Goal: Task Accomplishment & Management: Use online tool/utility

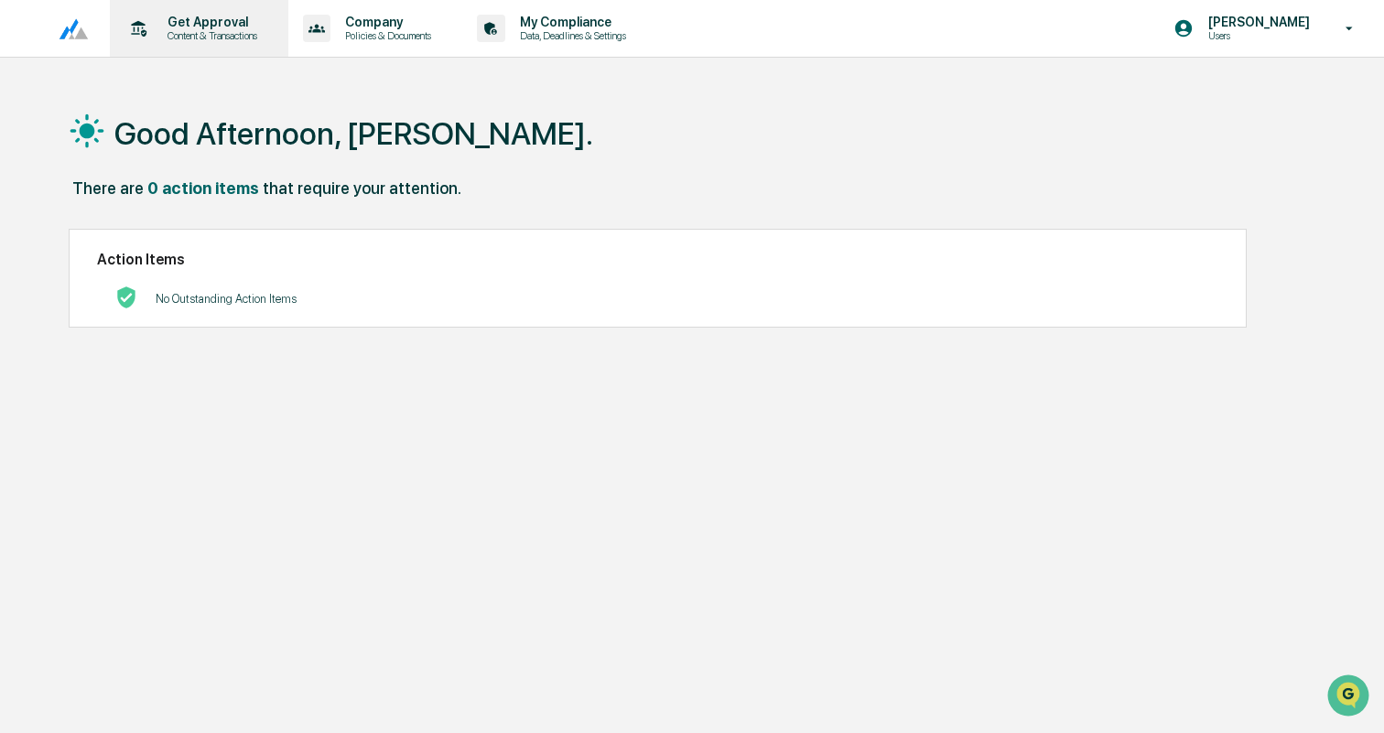
click at [228, 40] on p "Content & Transactions" at bounding box center [210, 35] width 114 height 13
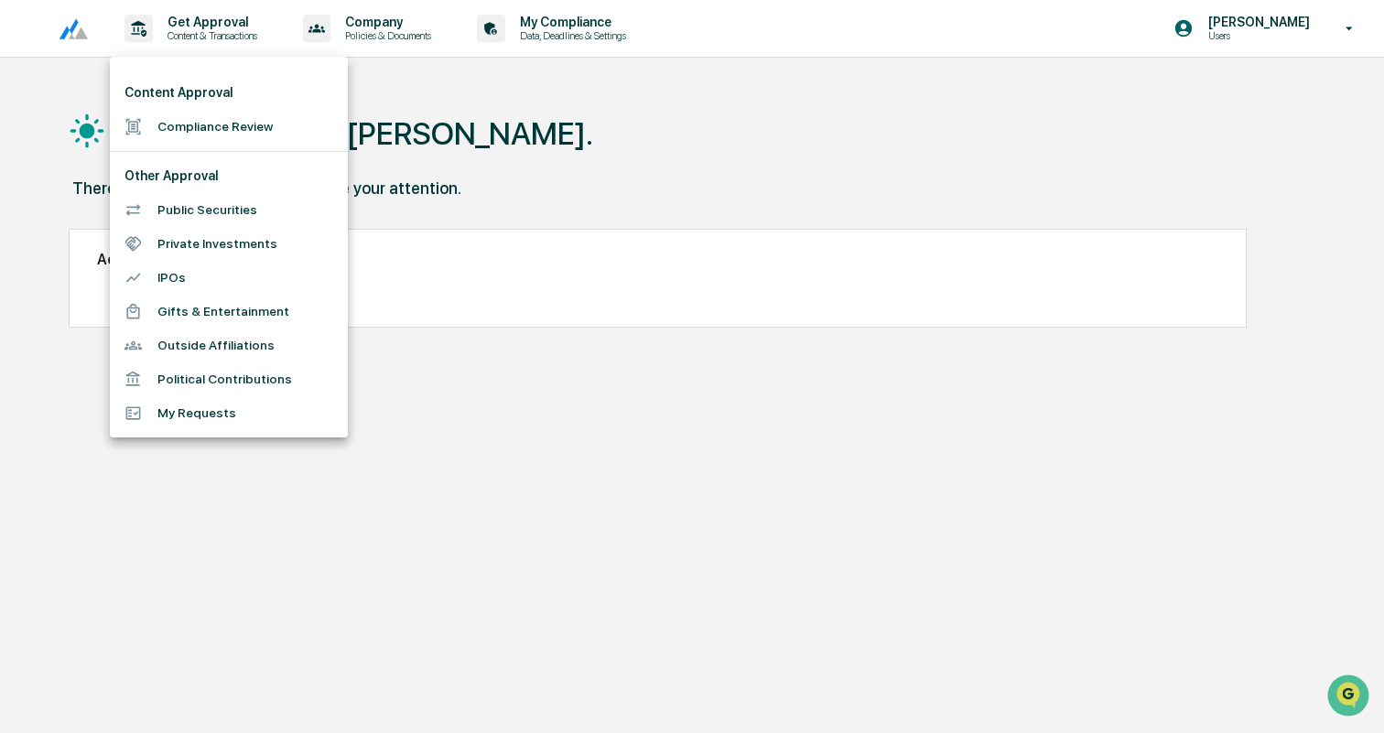
click at [222, 114] on li "Compliance Review" at bounding box center [229, 127] width 238 height 34
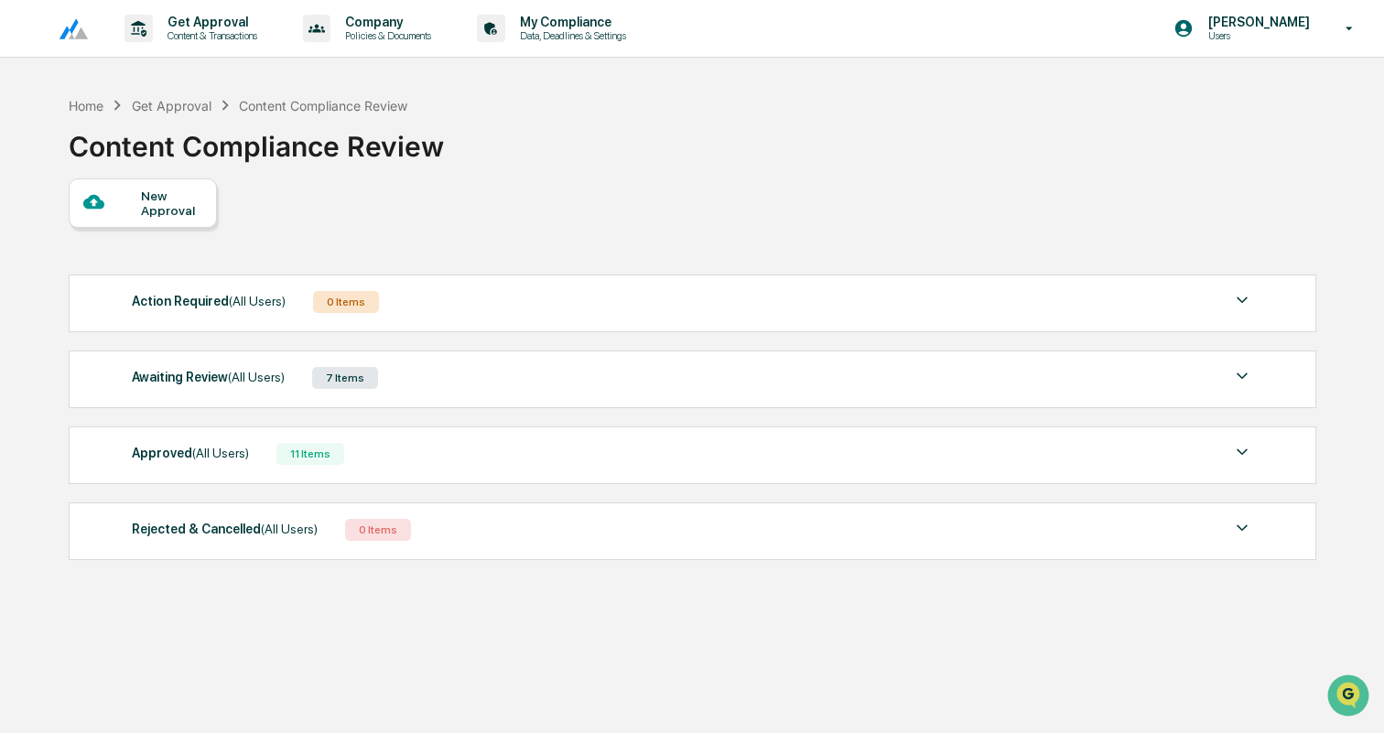
click at [486, 380] on div "Awaiting Review (All Users) 7 Items" at bounding box center [693, 378] width 1122 height 26
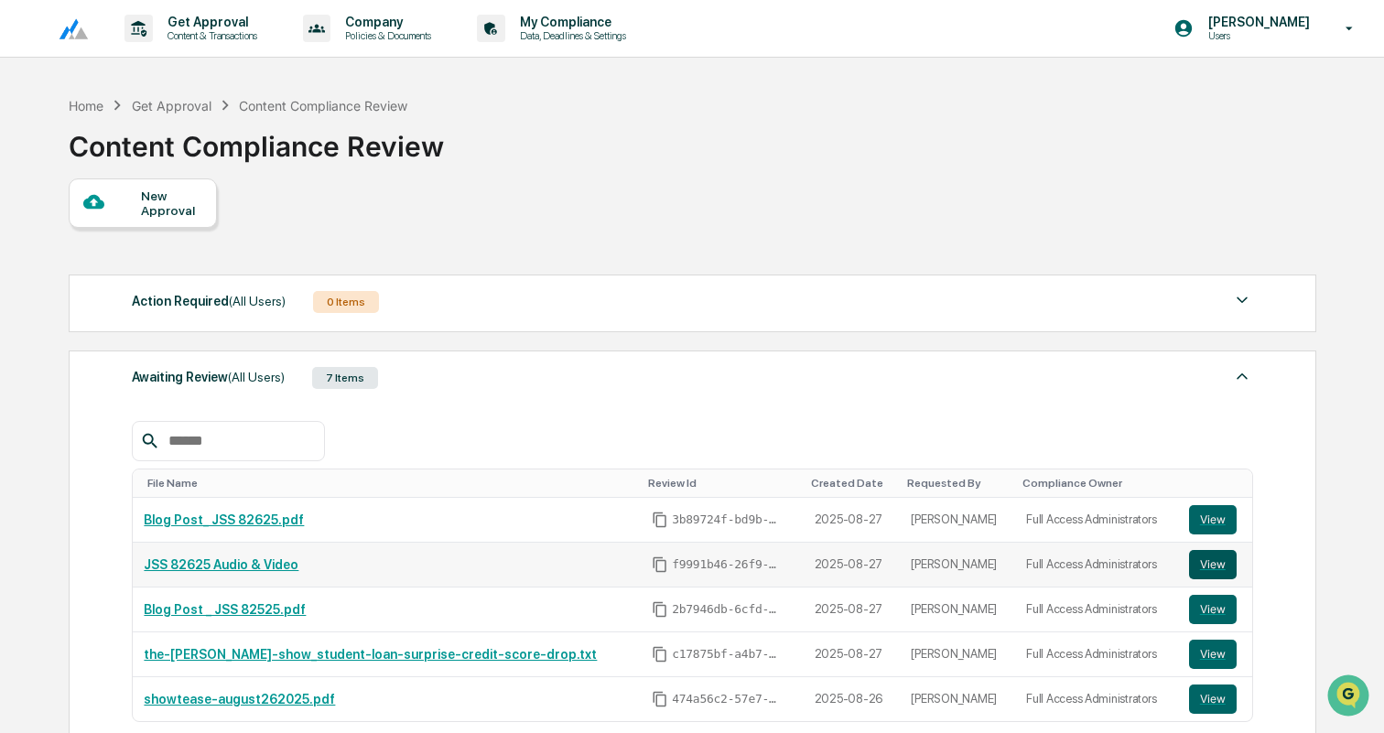
click at [1213, 572] on button "View" at bounding box center [1213, 564] width 48 height 29
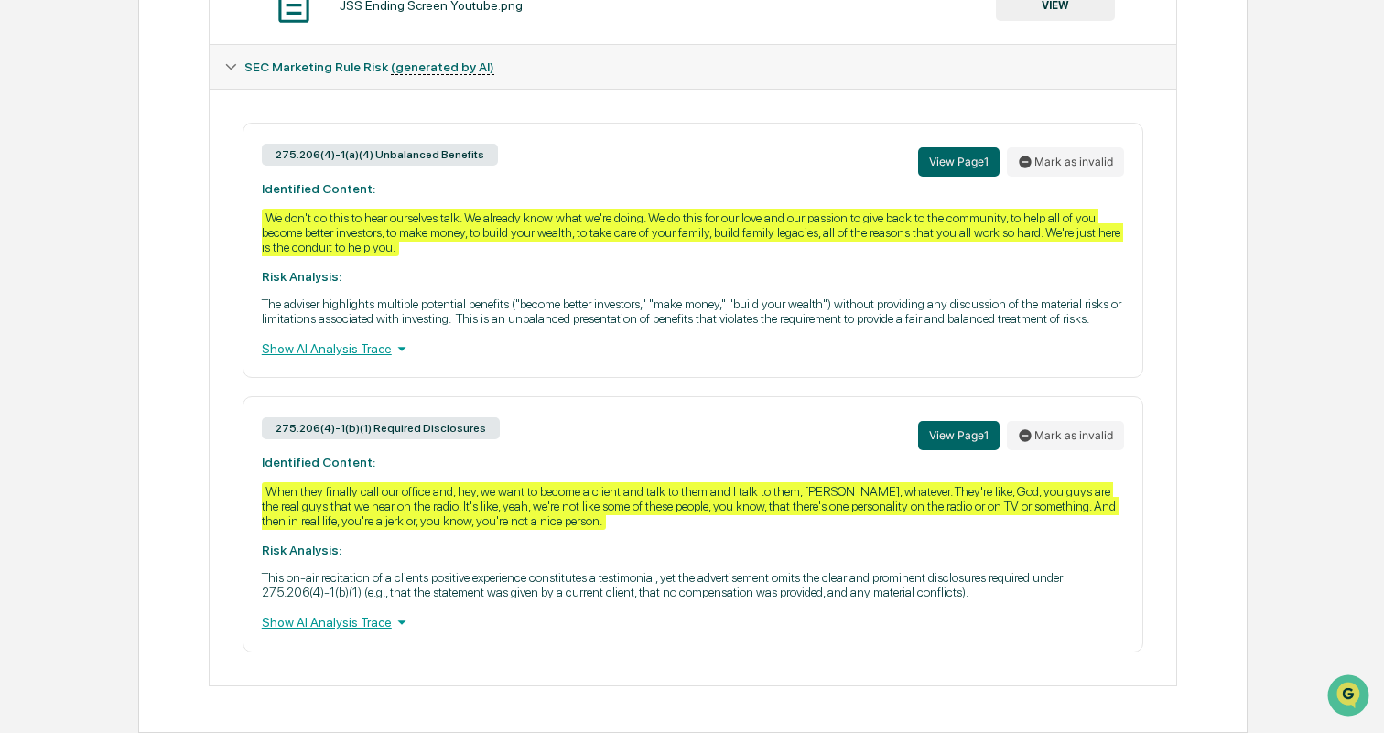
scroll to position [770, 0]
click at [342, 621] on div "Show AI Analysis Trace" at bounding box center [693, 623] width 862 height 20
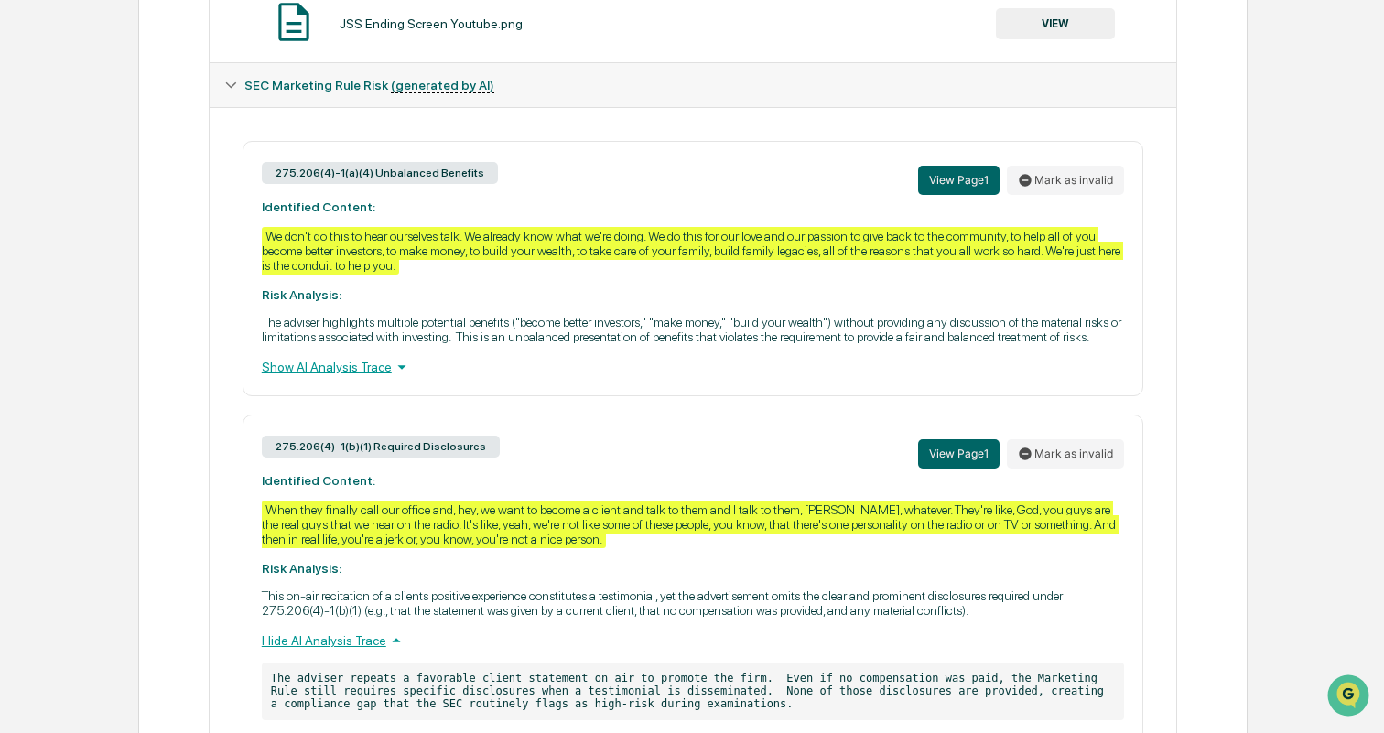
scroll to position [686, 0]
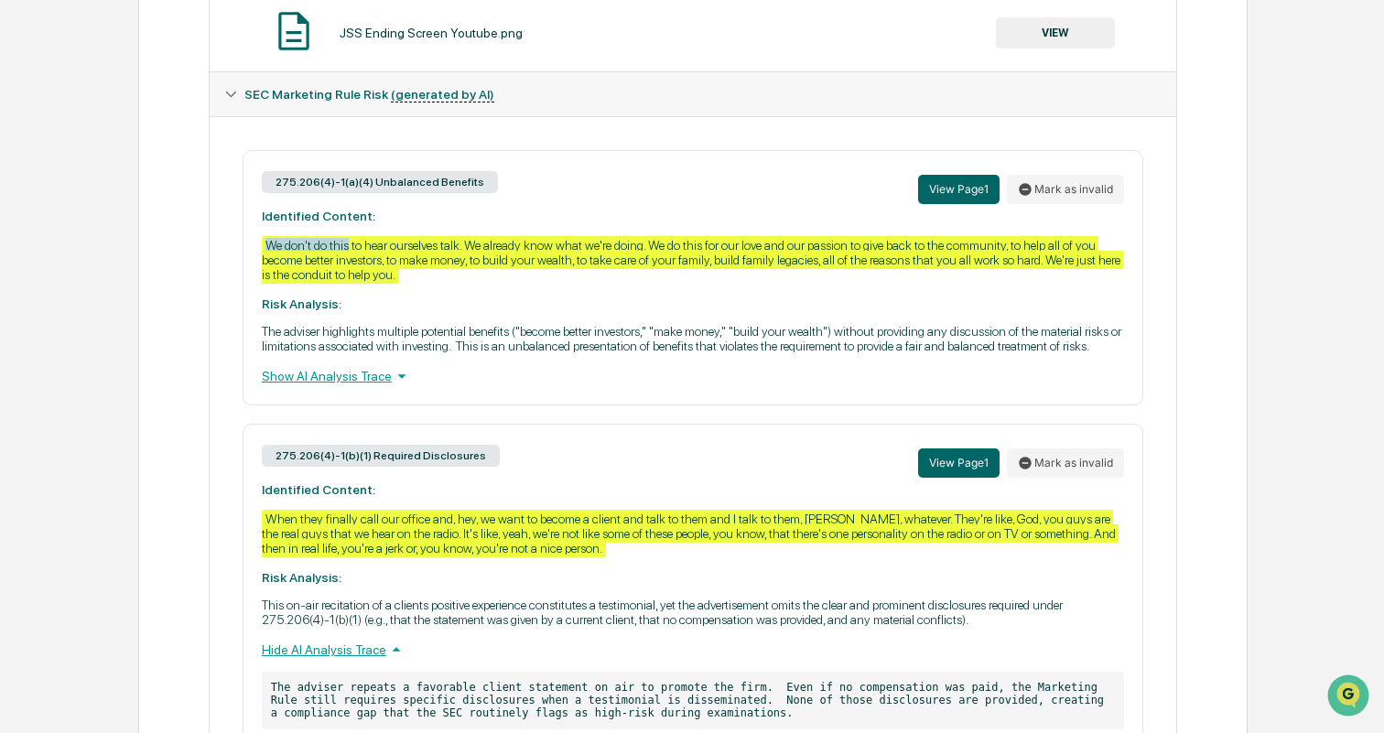
drag, startPoint x: 263, startPoint y: 260, endPoint x: 360, endPoint y: 266, distance: 97.2
click at [360, 266] on div "We don't do this to hear ourselves talk. We already know what we're doing. We d…" at bounding box center [693, 260] width 862 height 48
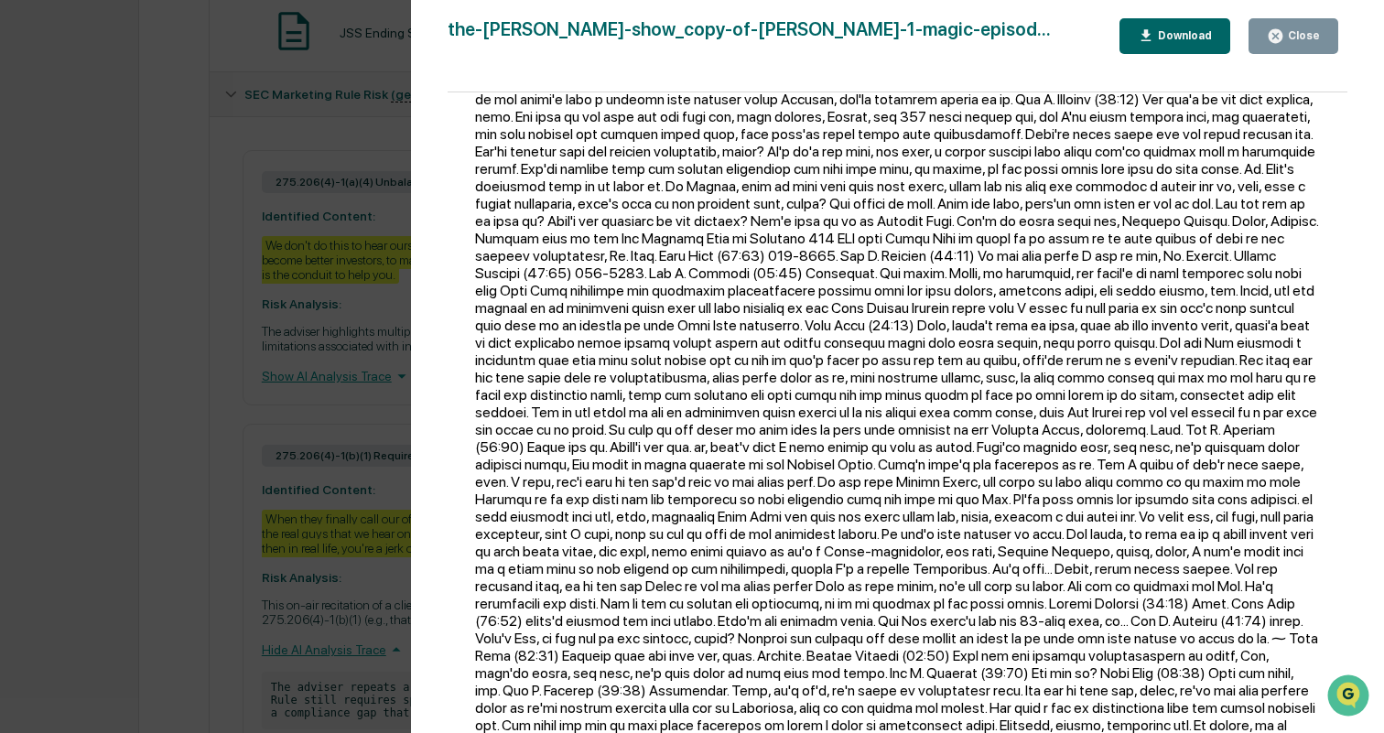
scroll to position [850, 0]
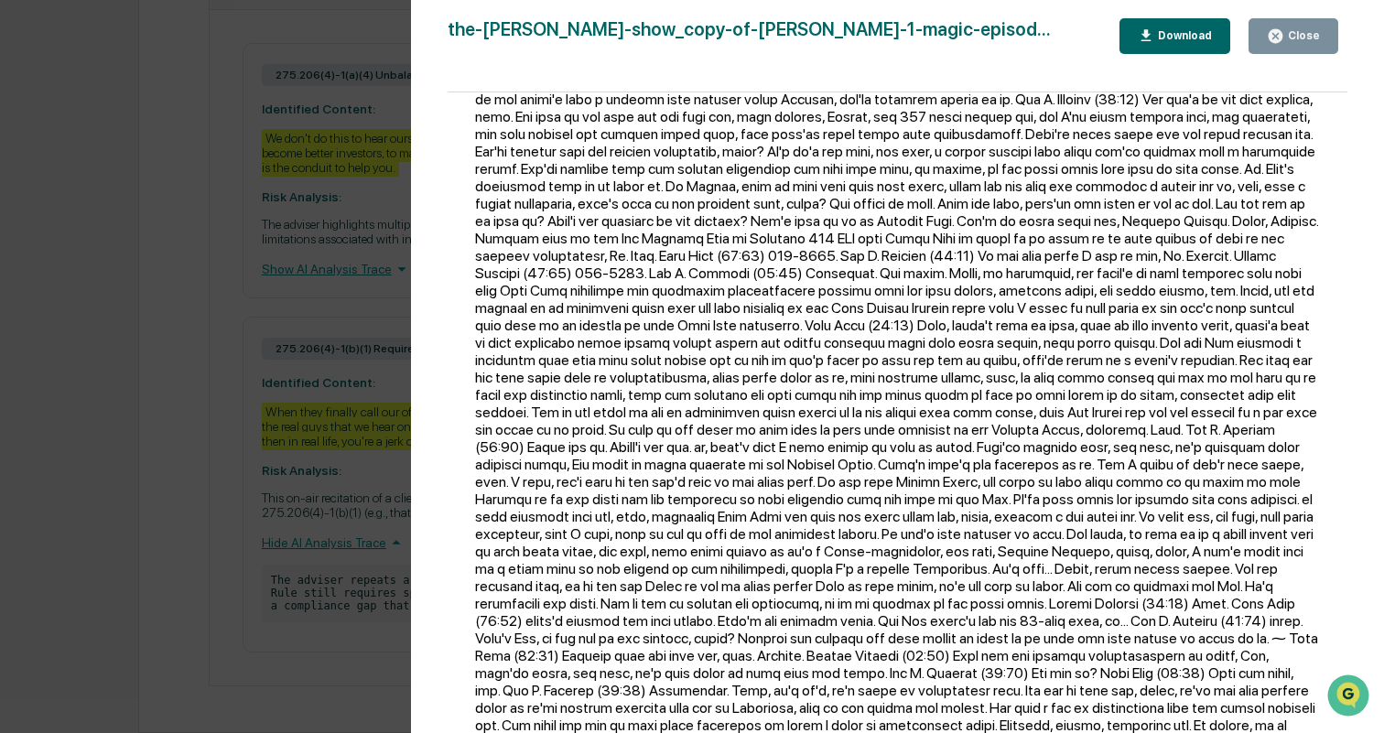
click at [186, 429] on div "Version History [DATE] 07:54 PM [PERSON_NAME] the-[PERSON_NAME]-show_copy-of-[P…" at bounding box center [692, 366] width 1384 height 733
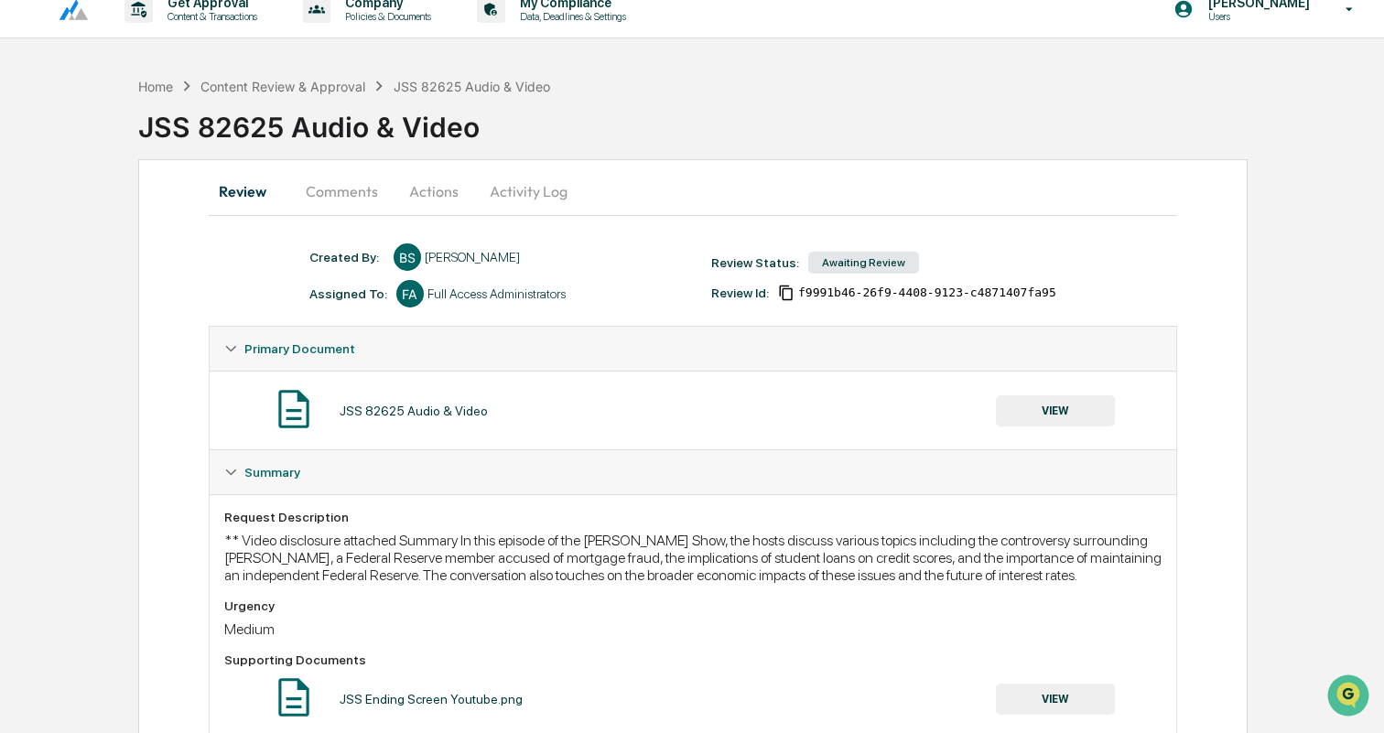
scroll to position [0, 0]
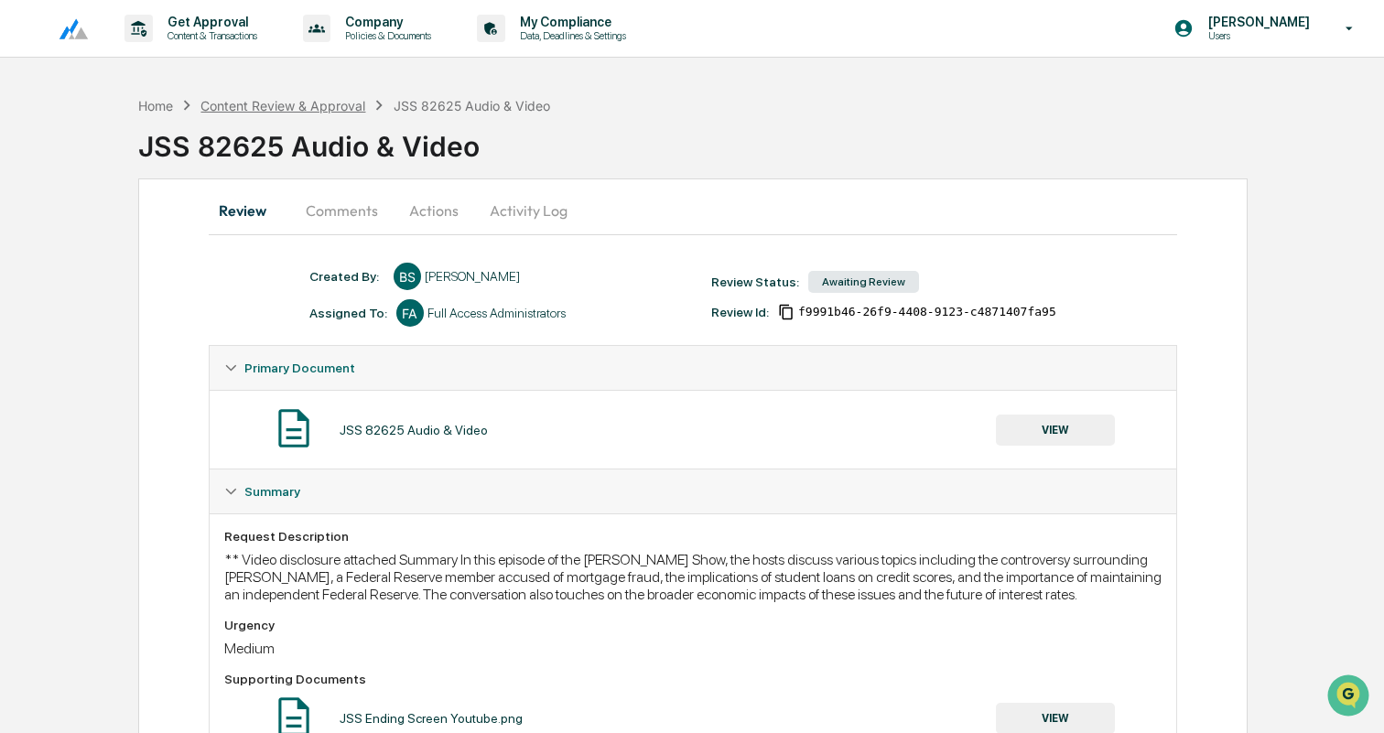
click at [315, 109] on div "Content Review & Approval" at bounding box center [283, 106] width 165 height 16
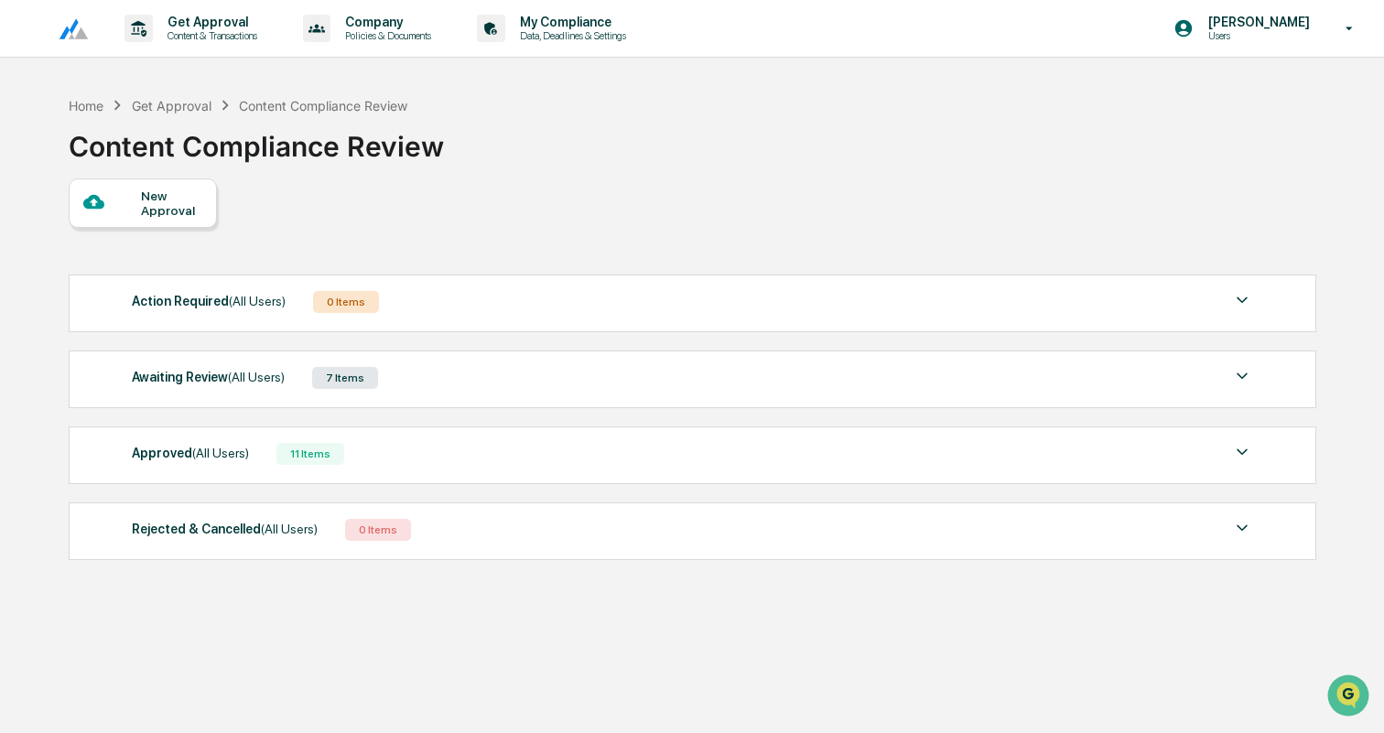
click at [480, 387] on div "Awaiting Review (All Users) 7 Items" at bounding box center [693, 378] width 1122 height 26
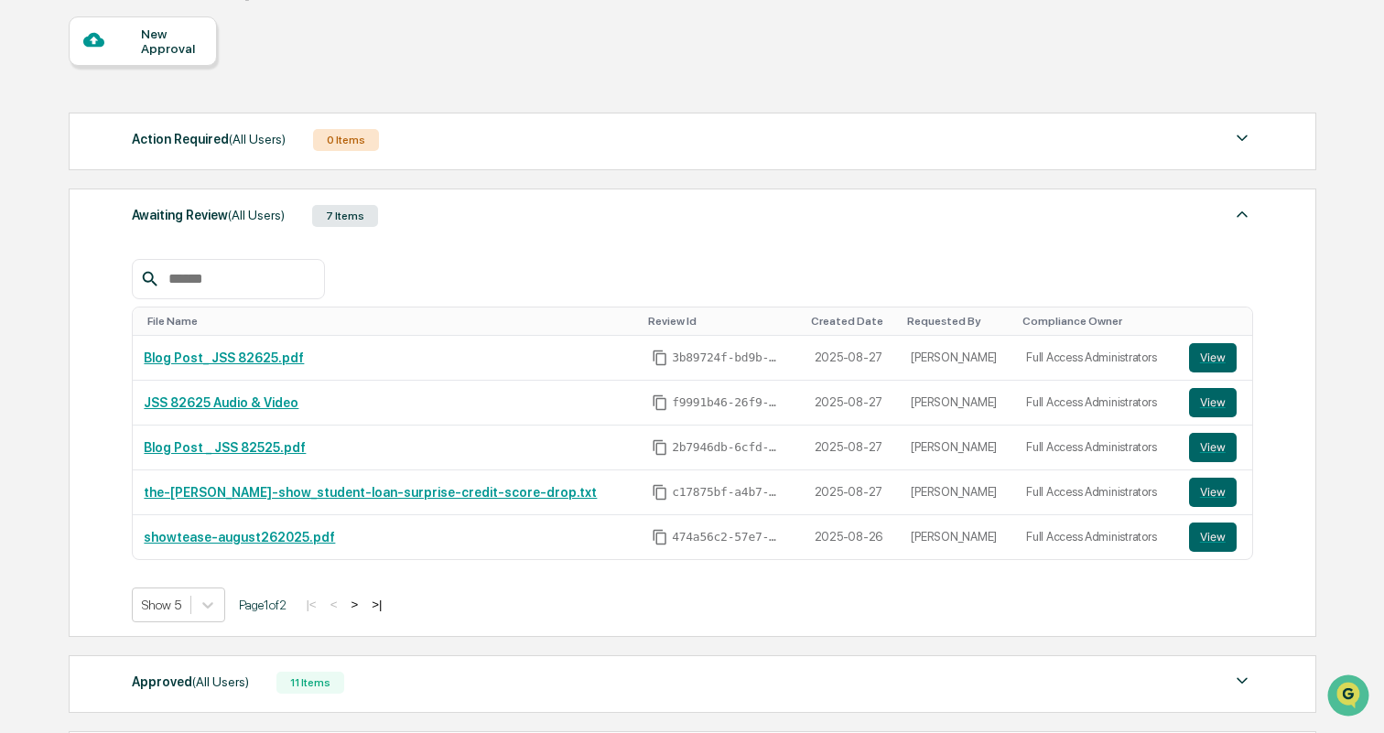
scroll to position [164, 0]
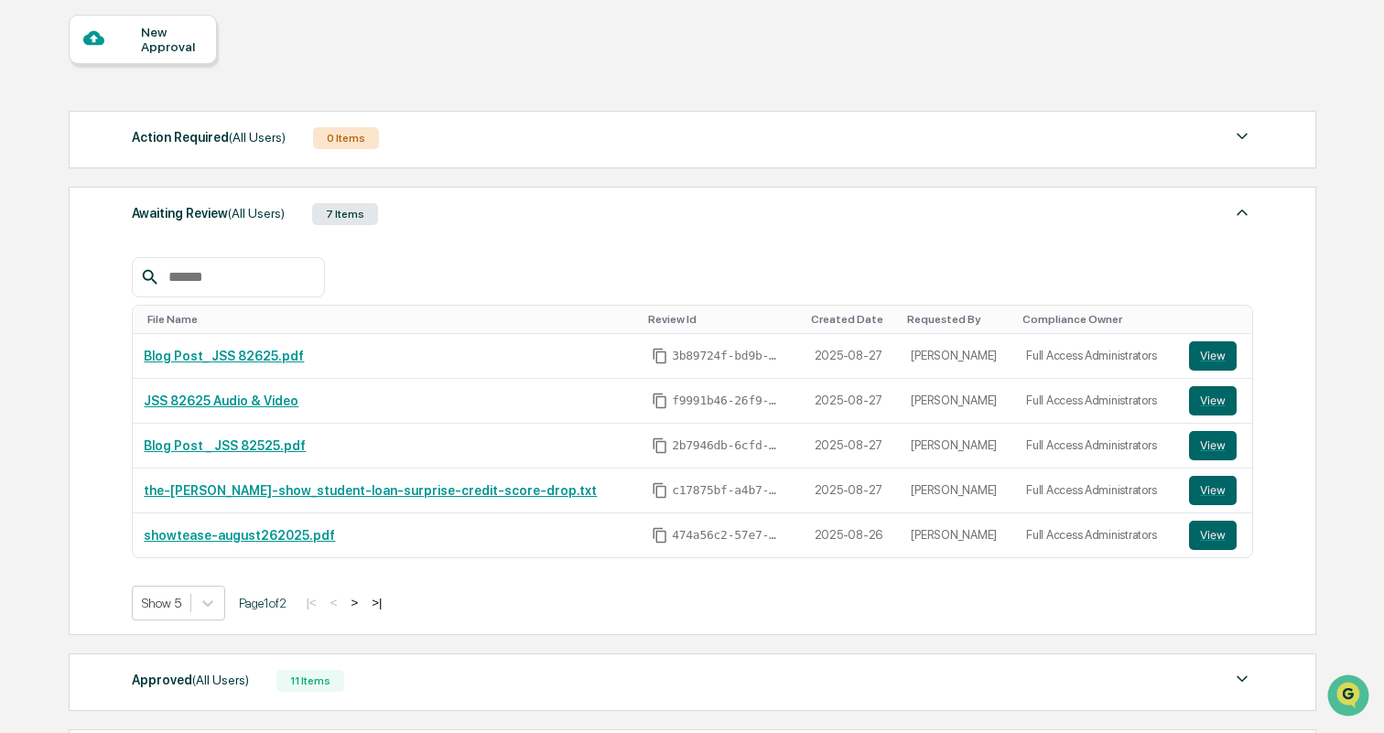
click at [363, 608] on button ">" at bounding box center [354, 603] width 18 height 16
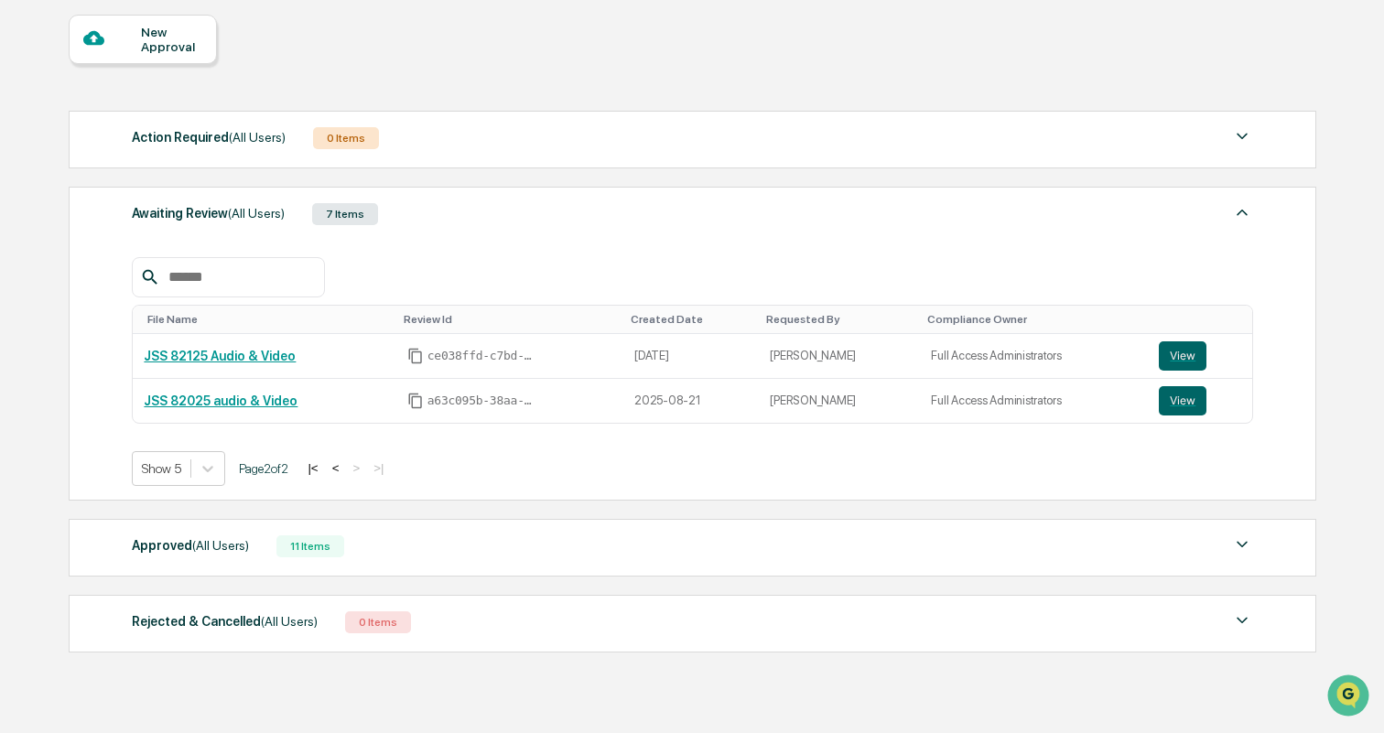
click at [345, 470] on button "<" at bounding box center [336, 469] width 18 height 16
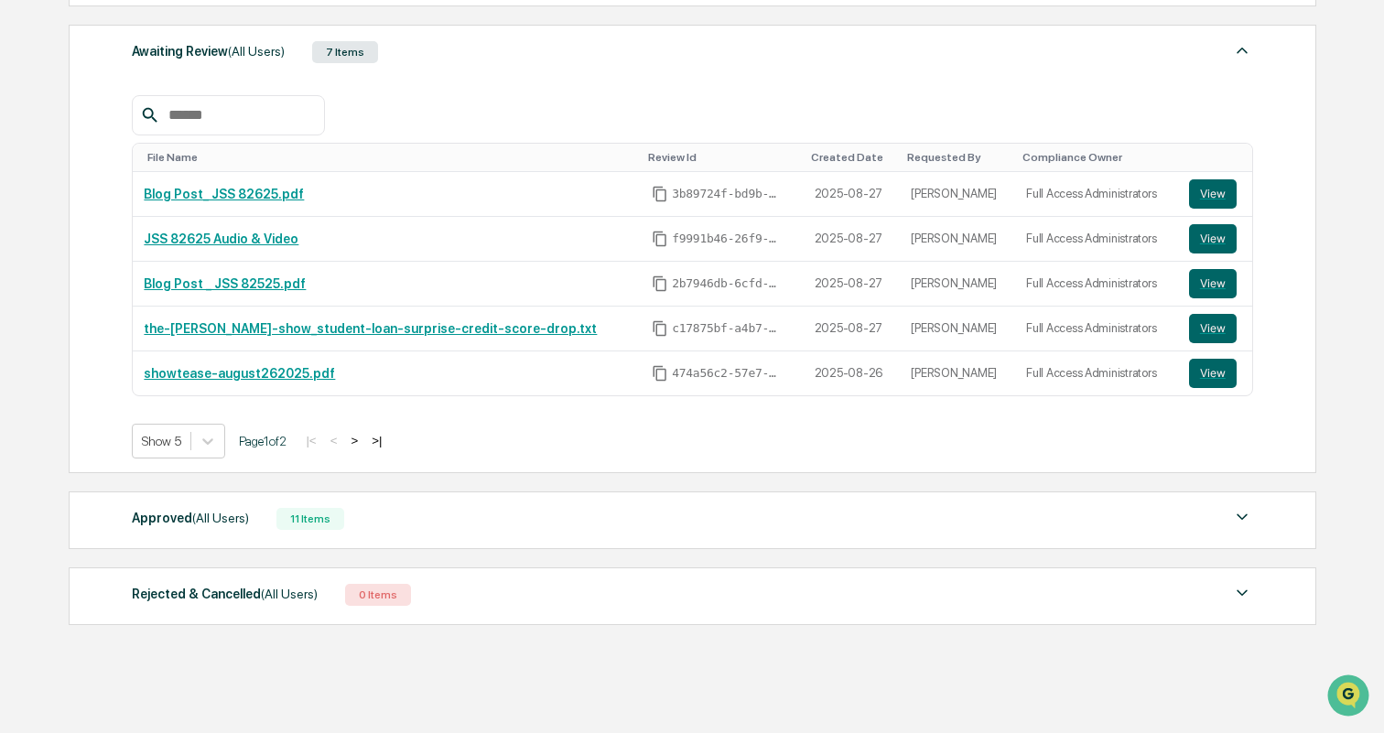
scroll to position [325, 0]
click at [469, 530] on div "Approved (All Users) 11 Items" at bounding box center [693, 520] width 1122 height 26
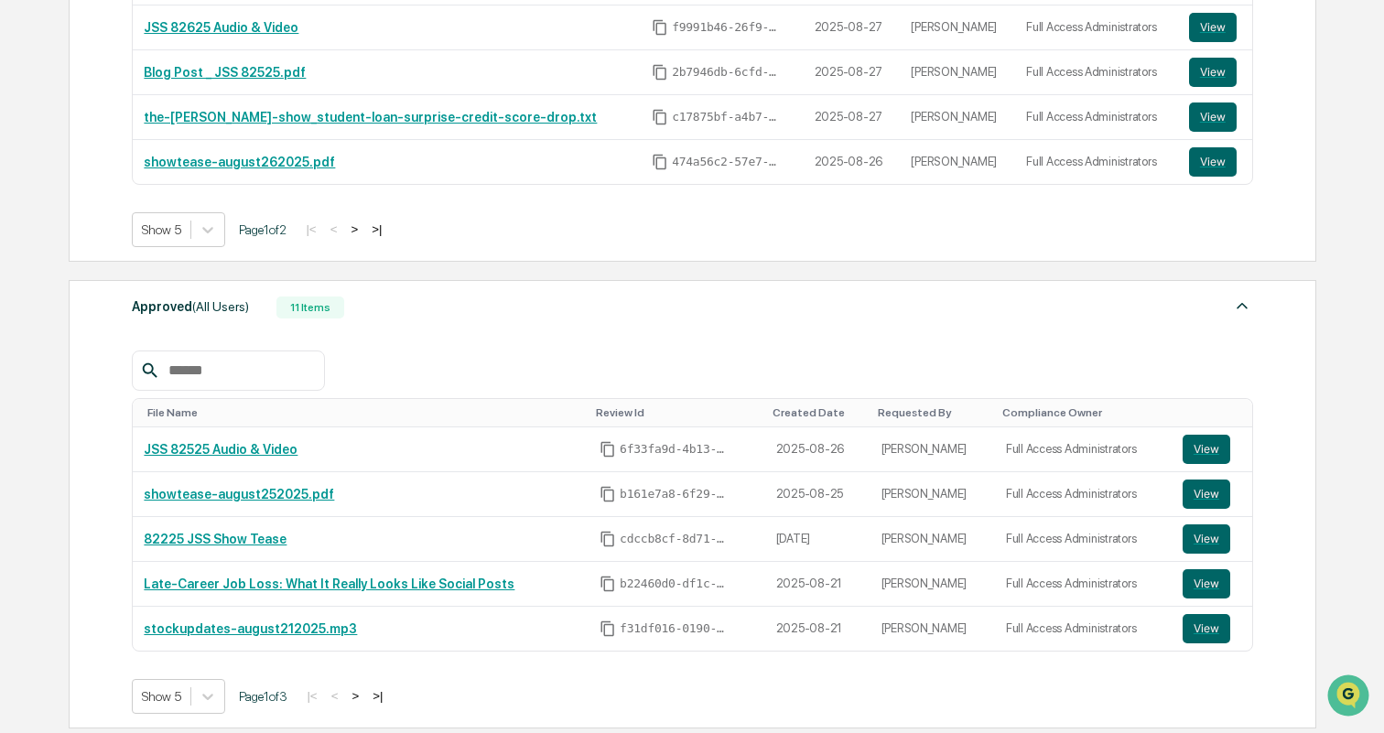
scroll to position [546, 0]
